Goal: Transaction & Acquisition: Purchase product/service

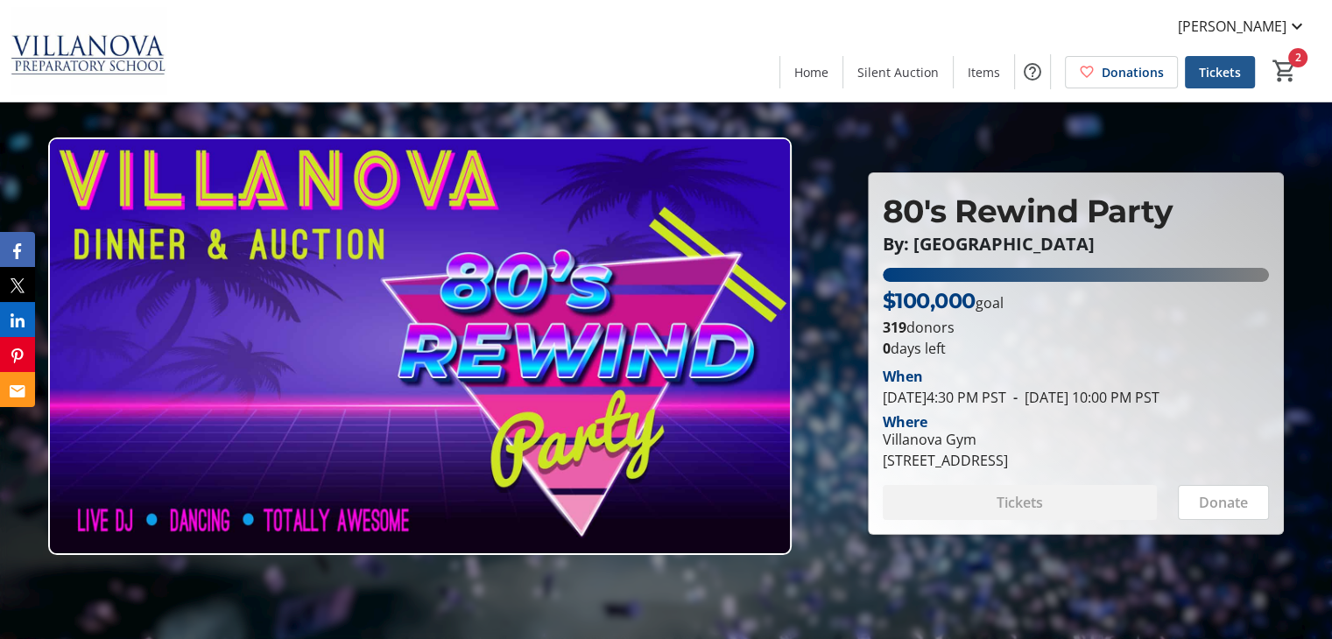
click at [1219, 86] on span at bounding box center [1220, 72] width 70 height 42
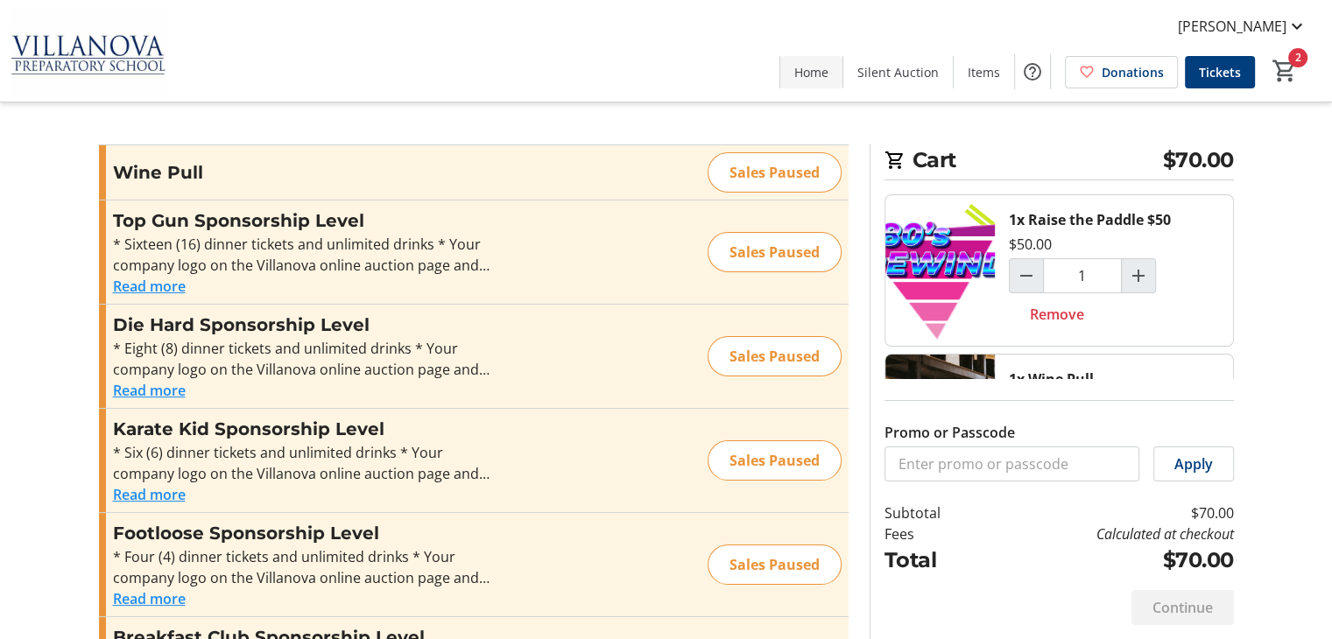
click at [809, 71] on span "Home" at bounding box center [812, 72] width 34 height 18
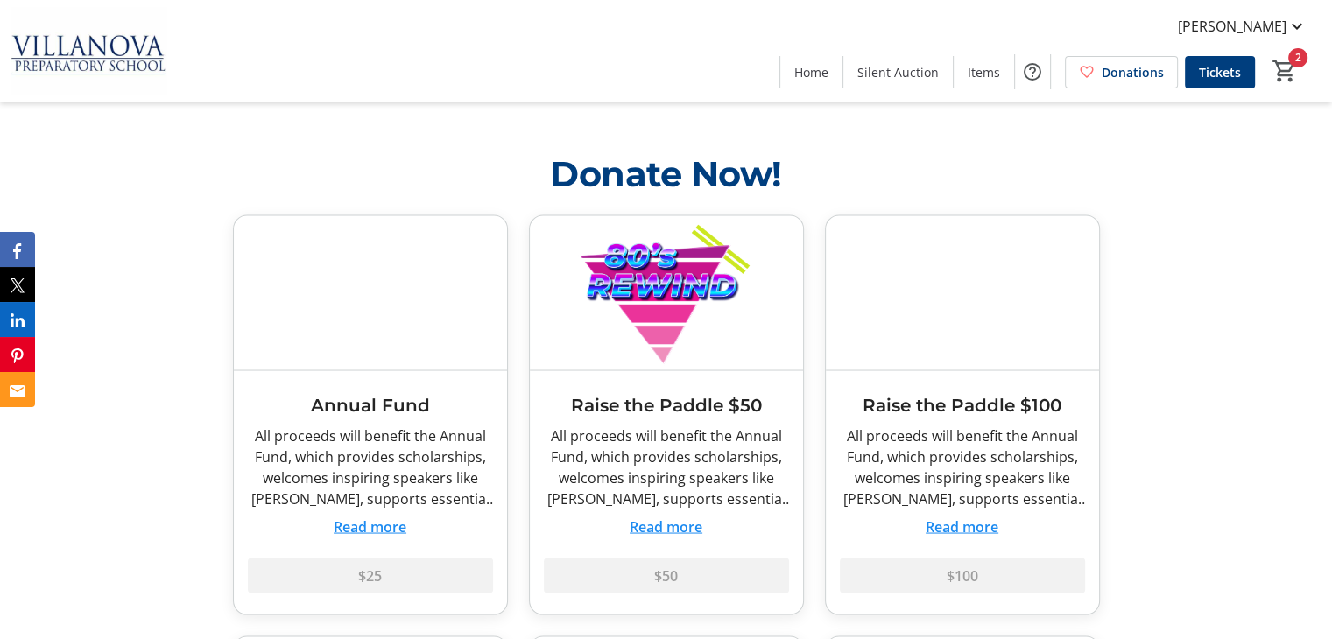
scroll to position [3226, 0]
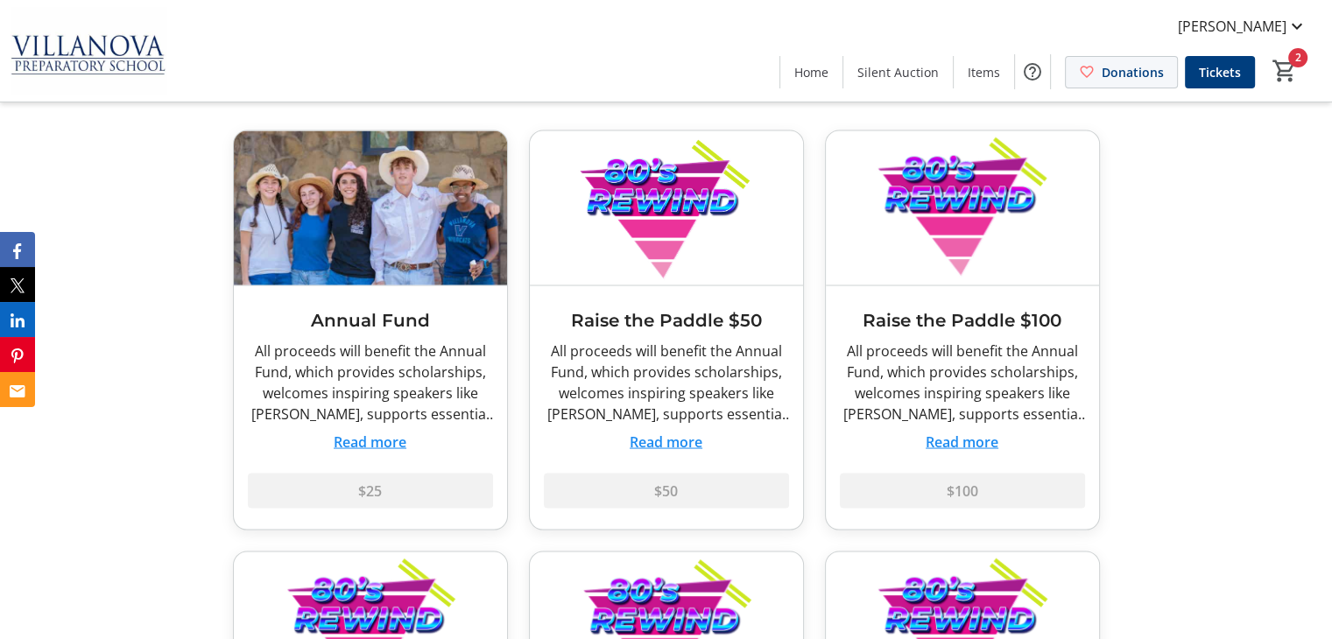
click at [1129, 76] on span "Donations" at bounding box center [1133, 72] width 62 height 18
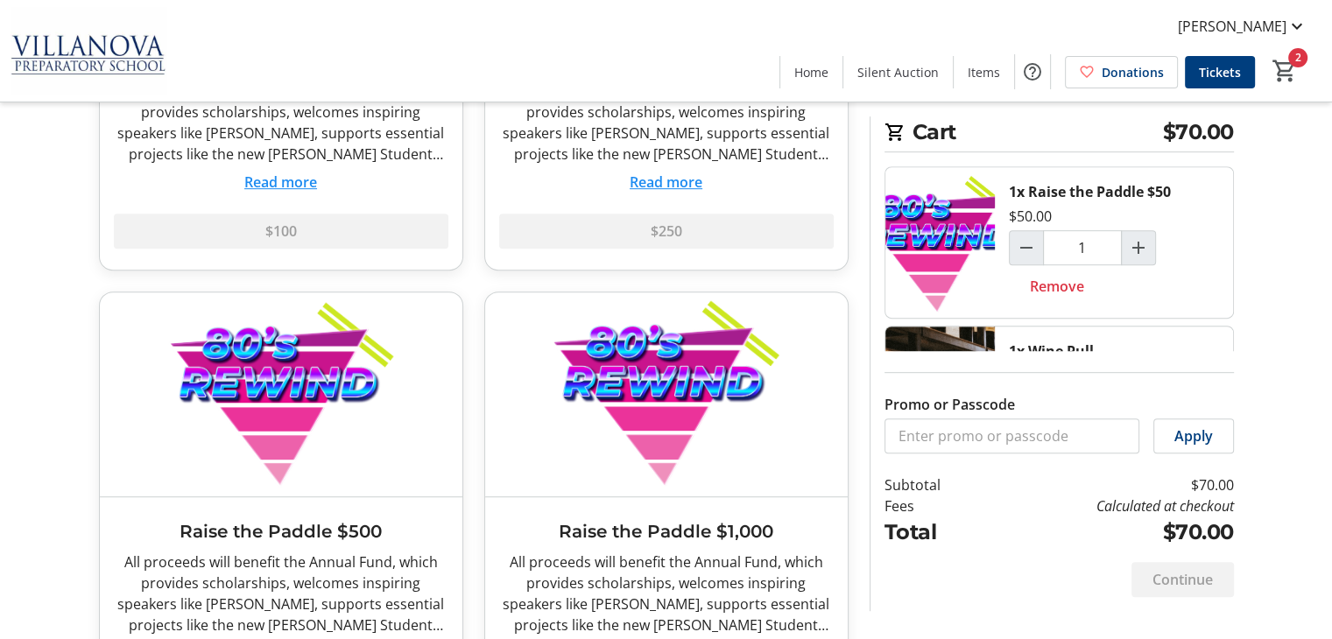
scroll to position [853, 0]
